Goal: Transaction & Acquisition: Purchase product/service

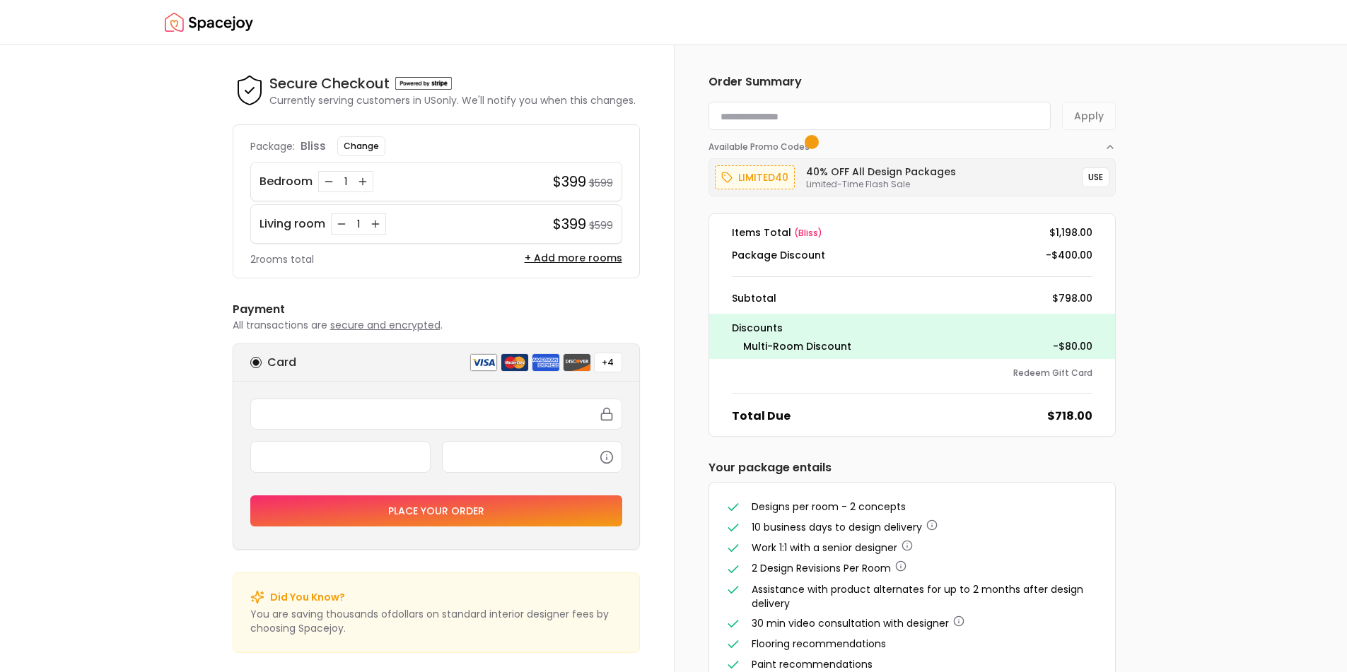
click at [96, 415] on div "Secure Checkout Secure Checkout Currently serving customers in [GEOGRAPHIC_DATA…" at bounding box center [673, 358] width 1347 height 627
drag, startPoint x: 1053, startPoint y: 229, endPoint x: 1078, endPoint y: 227, distance: 24.8
click at [1078, 227] on dd "$1,198.00" at bounding box center [1070, 232] width 43 height 14
click at [1077, 228] on dd "$1,198.00" at bounding box center [1070, 232] width 43 height 14
drag, startPoint x: 582, startPoint y: 180, endPoint x: 562, endPoint y: 193, distance: 24.5
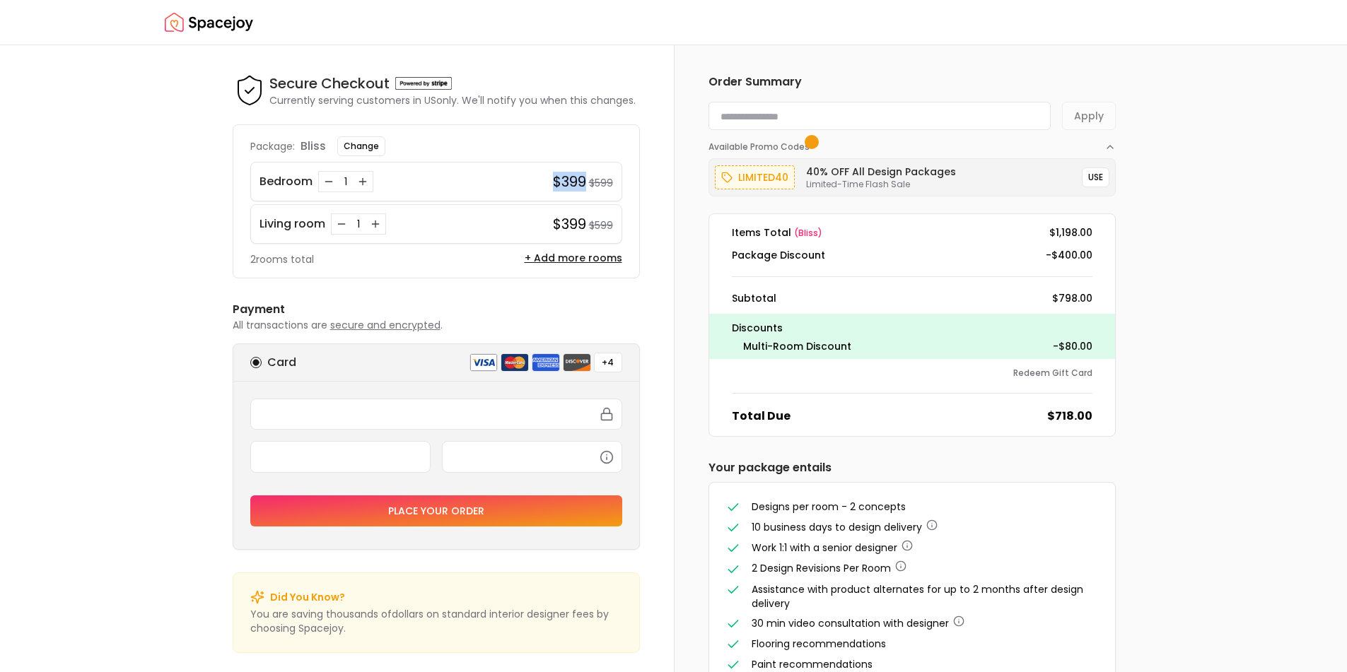
click at [553, 179] on h4 "$399" at bounding box center [569, 182] width 33 height 20
drag, startPoint x: 581, startPoint y: 228, endPoint x: 538, endPoint y: 231, distance: 43.2
click at [538, 231] on div "Living room 1 $399 $599" at bounding box center [436, 224] width 372 height 40
drag, startPoint x: 613, startPoint y: 180, endPoint x: 590, endPoint y: 177, distance: 22.8
click at [590, 177] on div "Bedroom 1 $399 $599" at bounding box center [436, 182] width 372 height 40
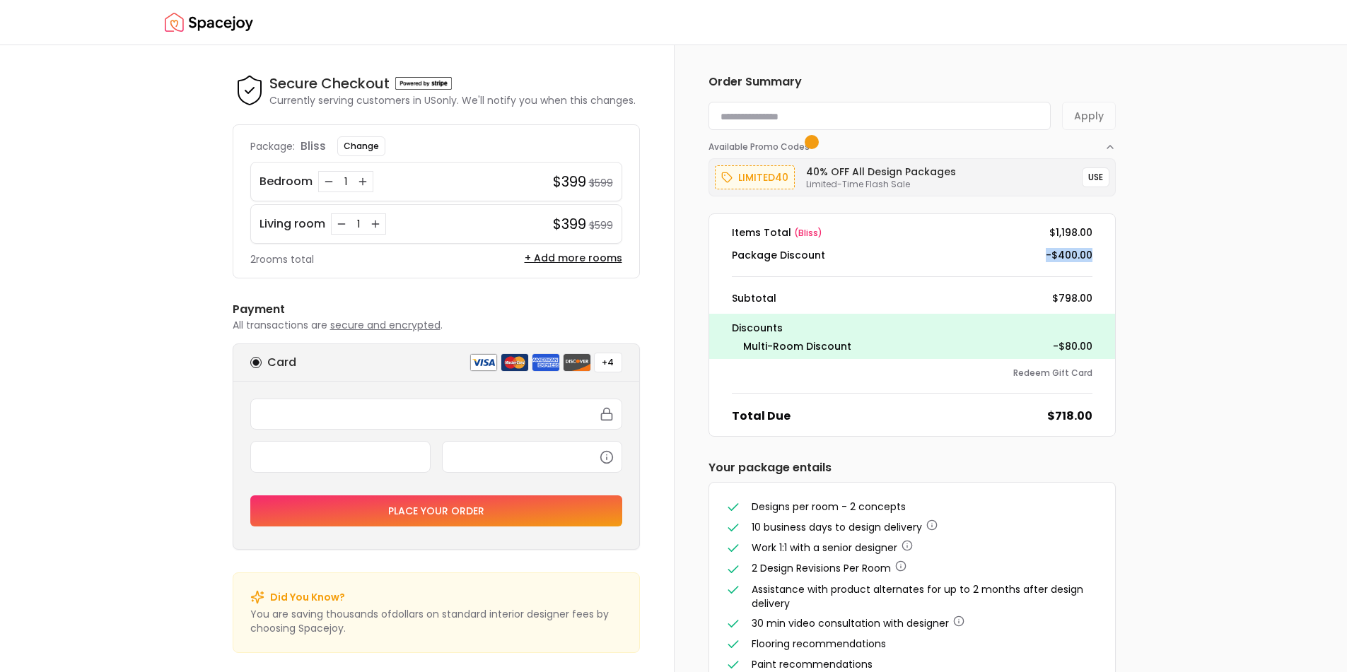
drag, startPoint x: 1090, startPoint y: 249, endPoint x: 1014, endPoint y: 254, distance: 76.5
click at [1014, 254] on div "Package Discount -$400.00" at bounding box center [911, 255] width 383 height 14
click at [1094, 291] on dl "Items Total ( bliss ) $1,198.00 Package Discount -$400.00 Subtotal $798.00 Disc…" at bounding box center [911, 324] width 407 height 223
drag, startPoint x: 1087, startPoint y: 295, endPoint x: 1061, endPoint y: 300, distance: 26.6
click at [1061, 300] on dd "$798.00" at bounding box center [1072, 298] width 40 height 14
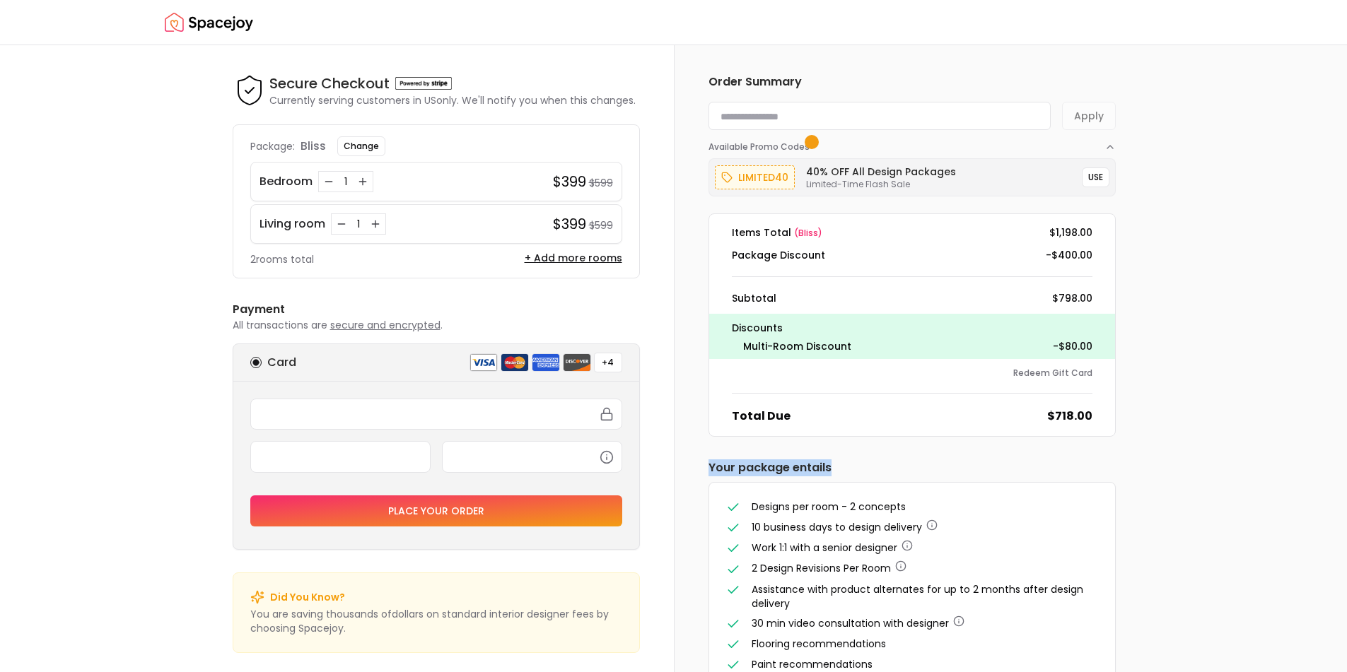
drag, startPoint x: 843, startPoint y: 462, endPoint x: 705, endPoint y: 462, distance: 138.6
click at [705, 462] on div "Order Summary Apply Available Promo Codes limited40 40% OFF All Design Packages…" at bounding box center [911, 381] width 475 height 673
click at [150, 363] on div "Secure Checkout Secure Checkout Currently serving customers in [GEOGRAPHIC_DATA…" at bounding box center [673, 358] width 1347 height 627
